Goal: Task Accomplishment & Management: Complete application form

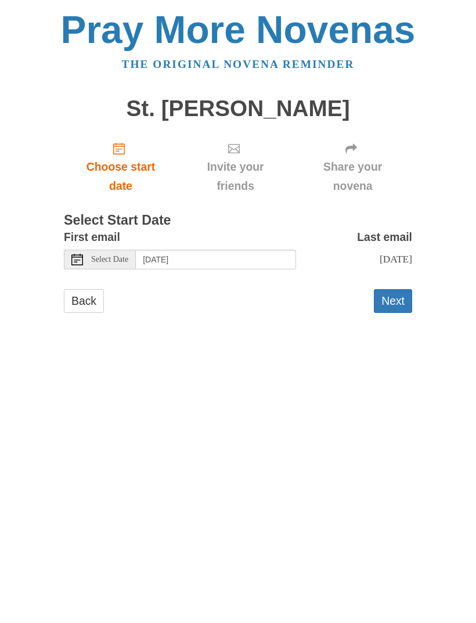
click at [398, 294] on button "Next" at bounding box center [393, 301] width 38 height 24
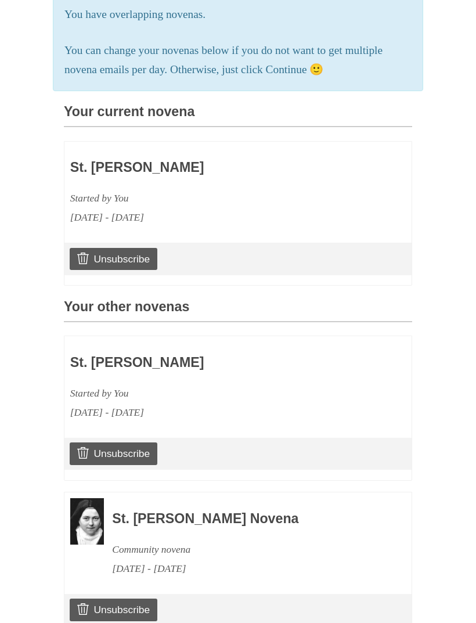
scroll to position [255, 0]
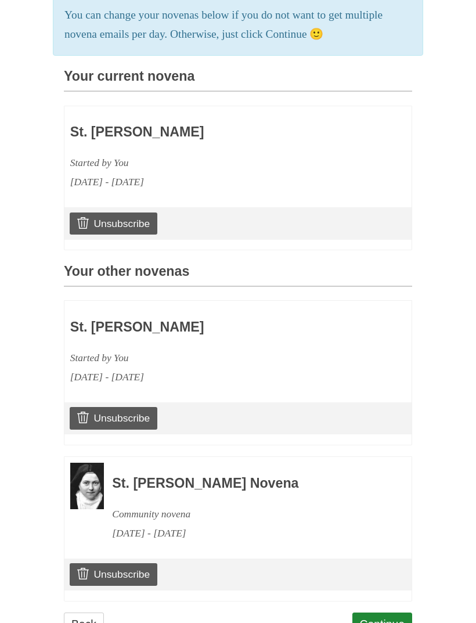
click at [389, 612] on link "Continue" at bounding box center [382, 624] width 60 height 24
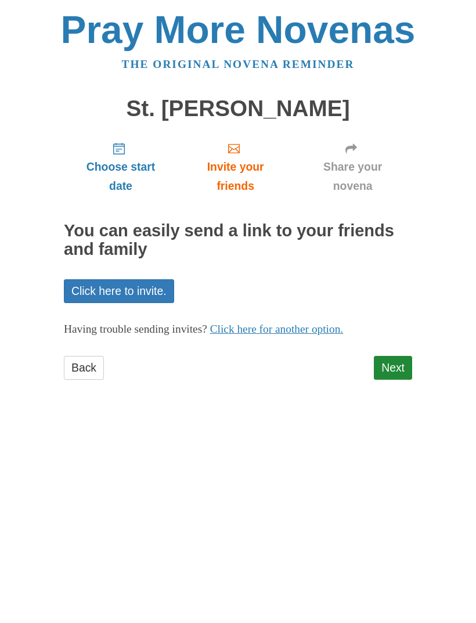
click at [394, 361] on link "Next" at bounding box center [393, 368] width 38 height 24
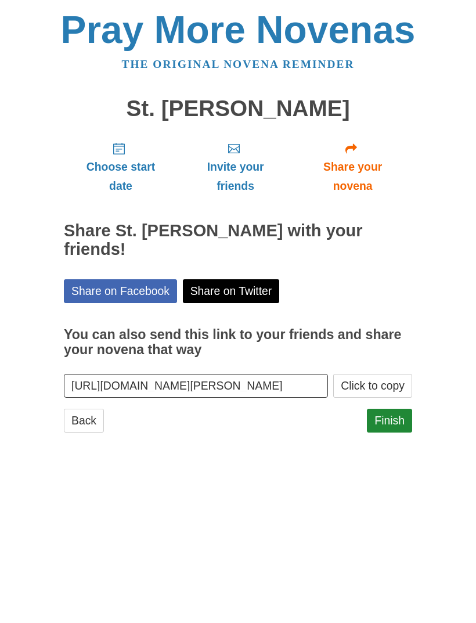
click at [392, 409] on link "Finish" at bounding box center [389, 421] width 45 height 24
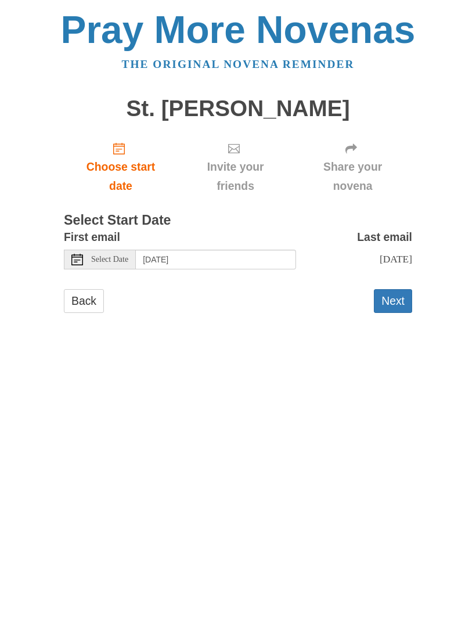
click at [392, 296] on button "Next" at bounding box center [393, 301] width 38 height 24
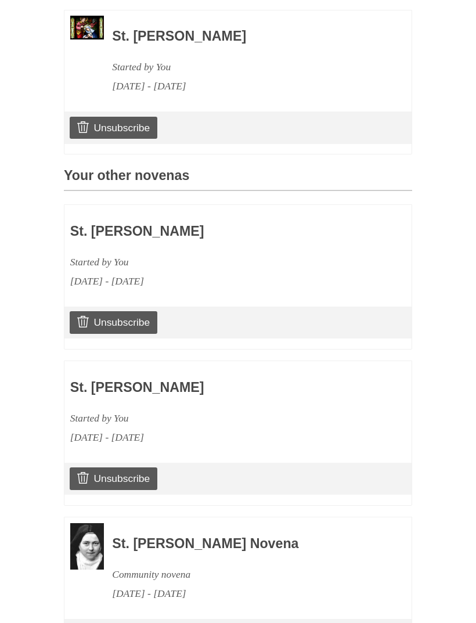
scroll to position [410, 0]
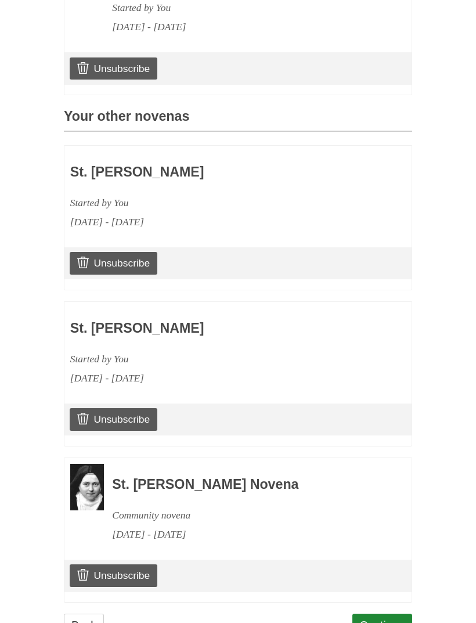
click at [389, 614] on link "Continue" at bounding box center [382, 626] width 60 height 24
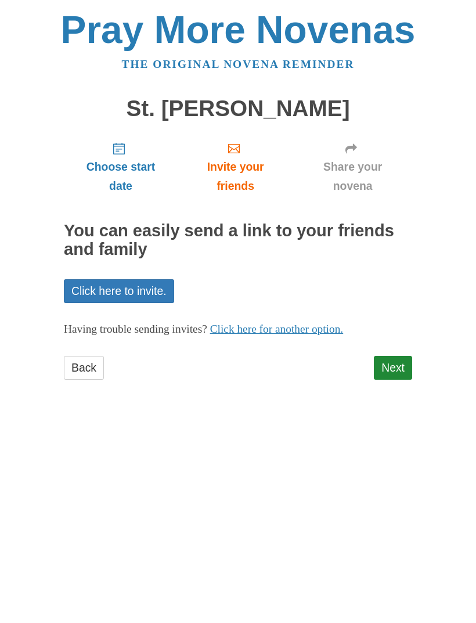
click at [391, 363] on link "Next" at bounding box center [393, 368] width 38 height 24
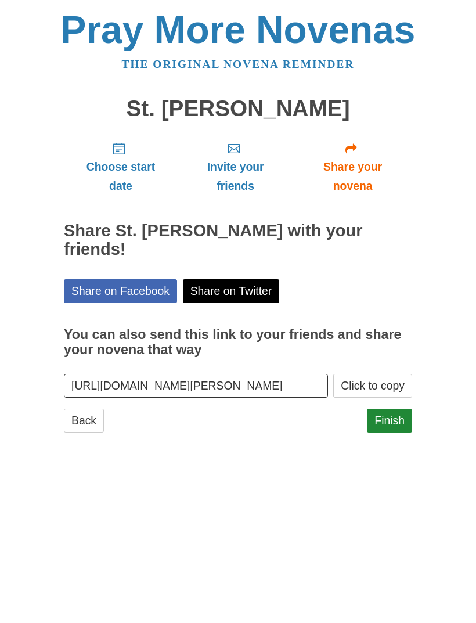
click at [391, 409] on link "Finish" at bounding box center [389, 421] width 45 height 24
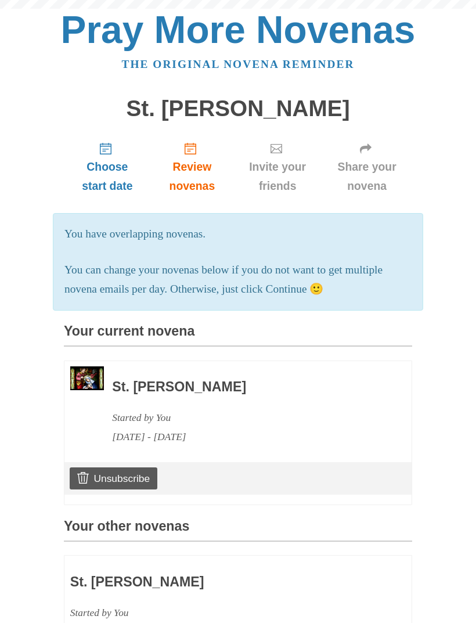
scroll to position [447, 0]
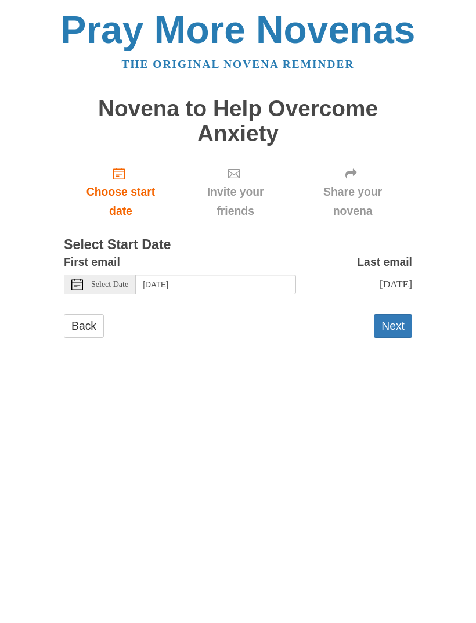
click at [382, 316] on button "Next" at bounding box center [393, 326] width 38 height 24
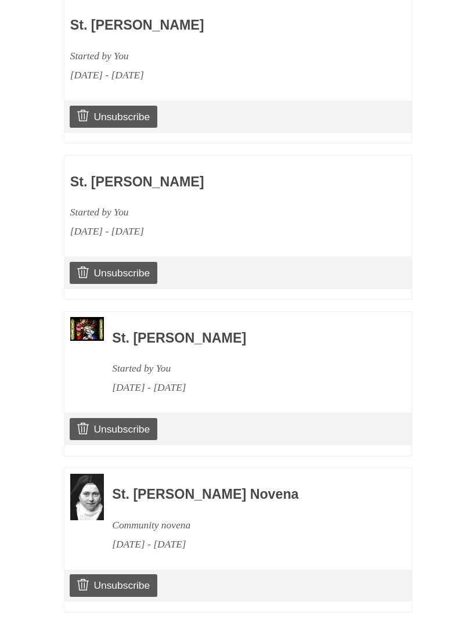
scroll to position [589, 0]
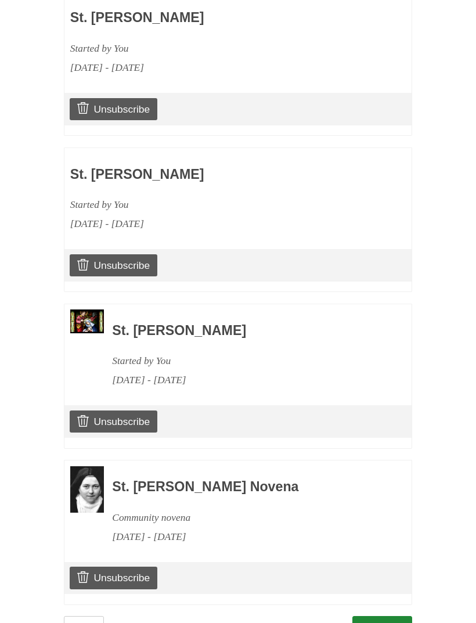
click at [394, 616] on link "Continue" at bounding box center [382, 628] width 60 height 24
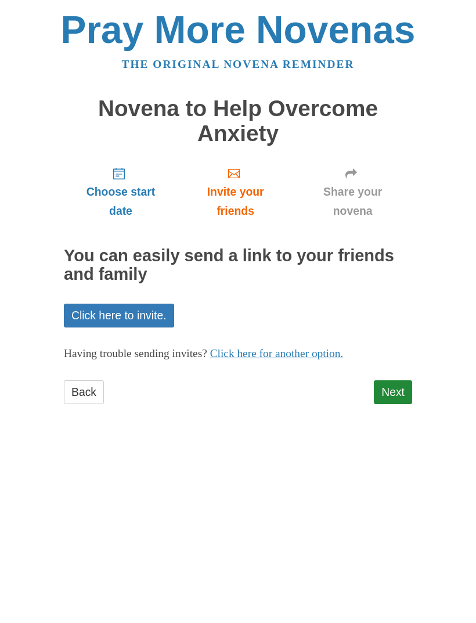
click at [393, 386] on link "Next" at bounding box center [393, 392] width 38 height 24
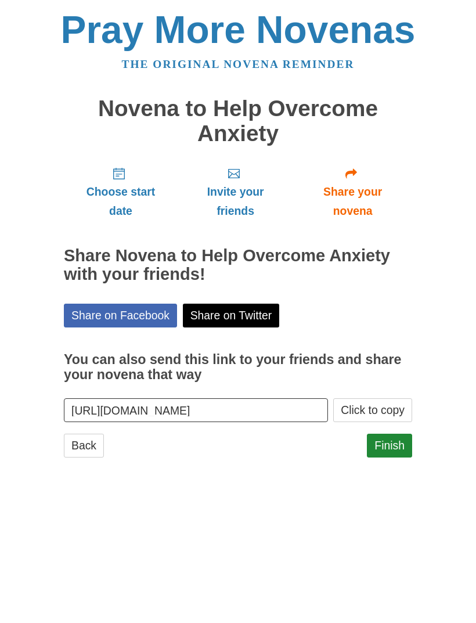
click at [390, 436] on link "Finish" at bounding box center [389, 446] width 45 height 24
